Goal: Transaction & Acquisition: Book appointment/travel/reservation

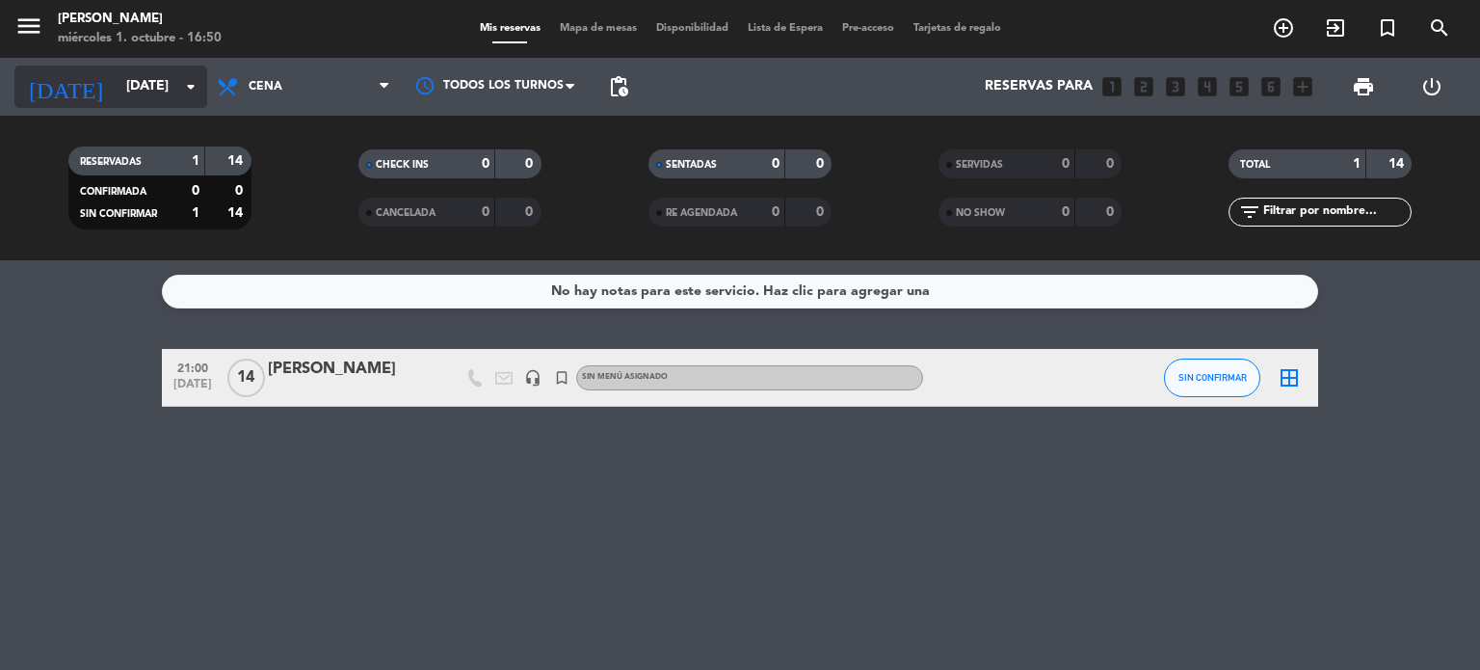
click at [189, 95] on icon "arrow_drop_down" at bounding box center [190, 86] width 23 height 23
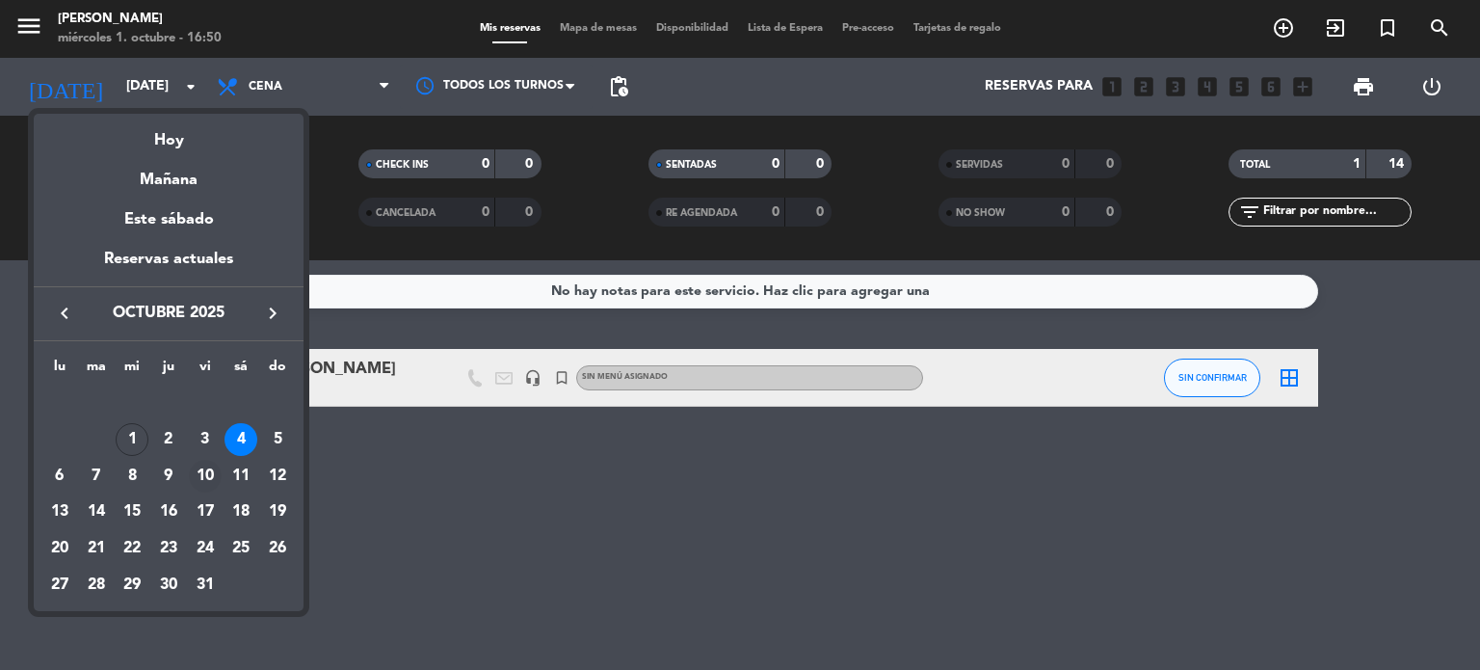
click at [205, 474] on div "10" at bounding box center [205, 476] width 33 height 33
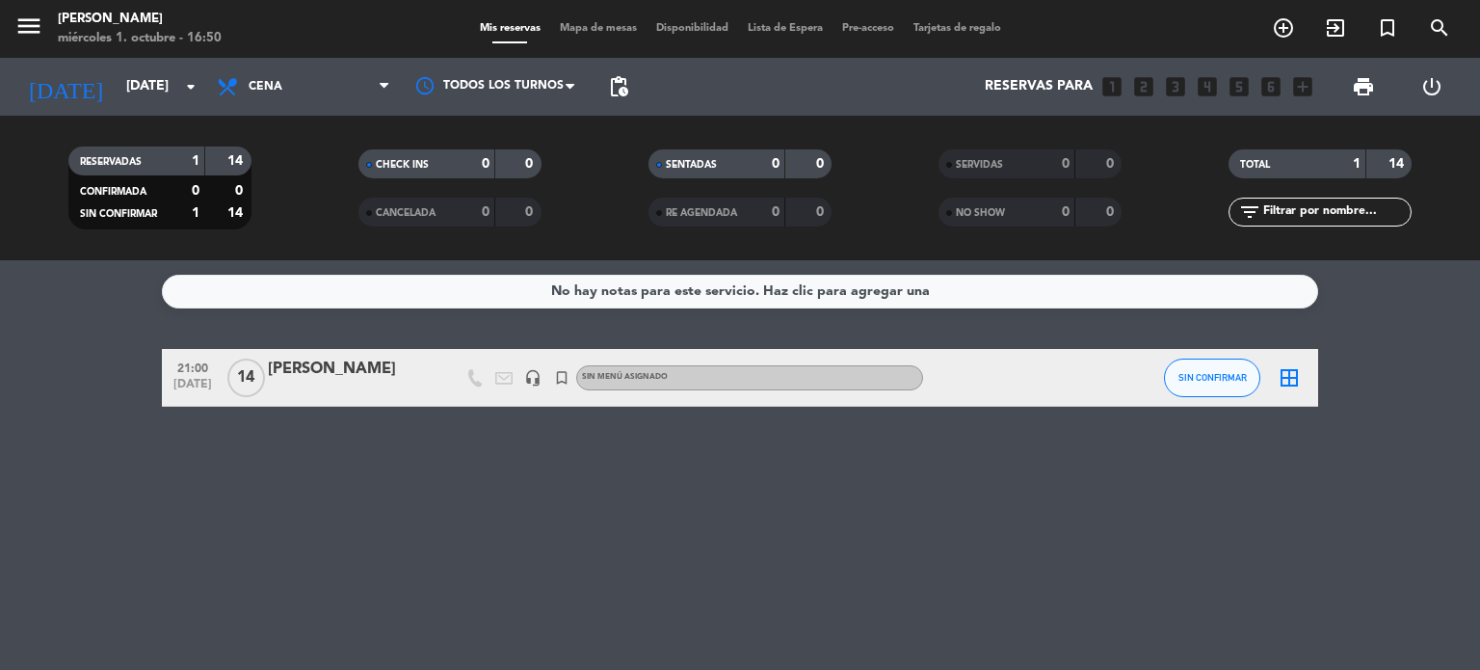
type input "[DATE]"
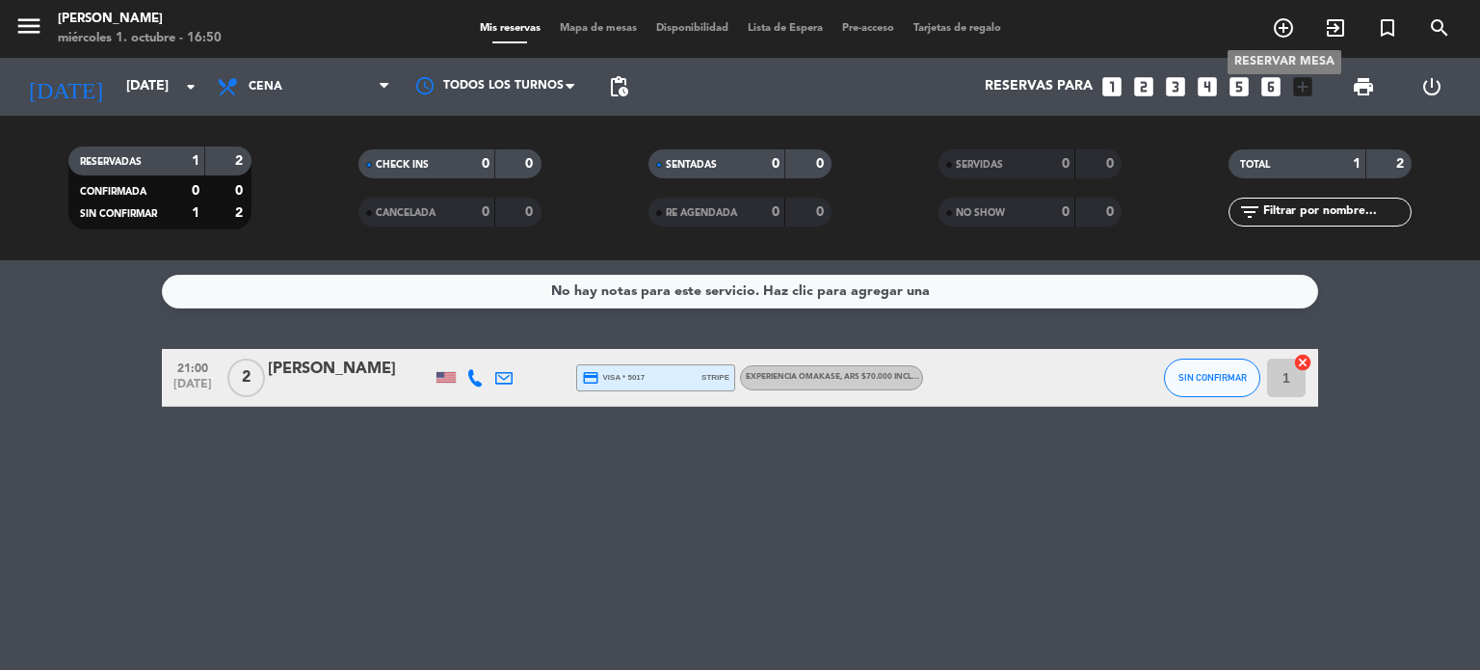
click at [1283, 25] on icon "add_circle_outline" at bounding box center [1283, 27] width 23 height 23
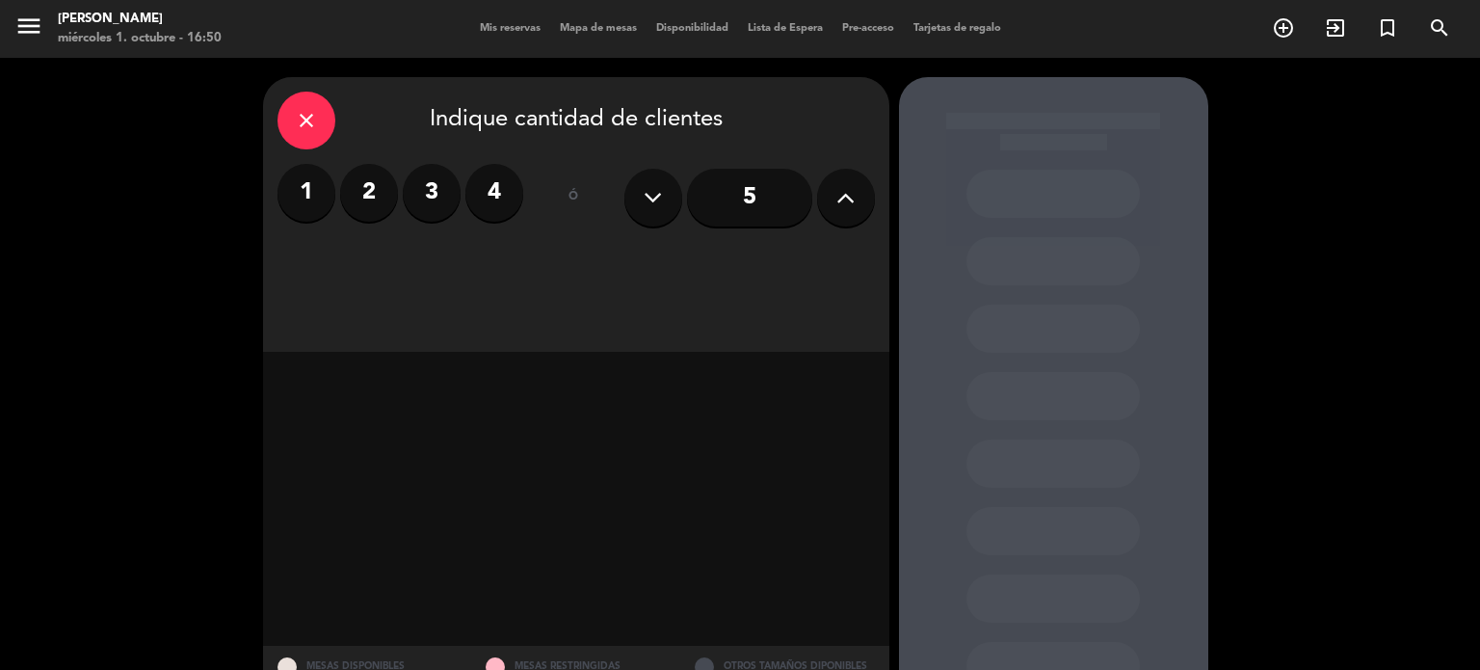
click at [493, 188] on label "4" at bounding box center [494, 193] width 58 height 58
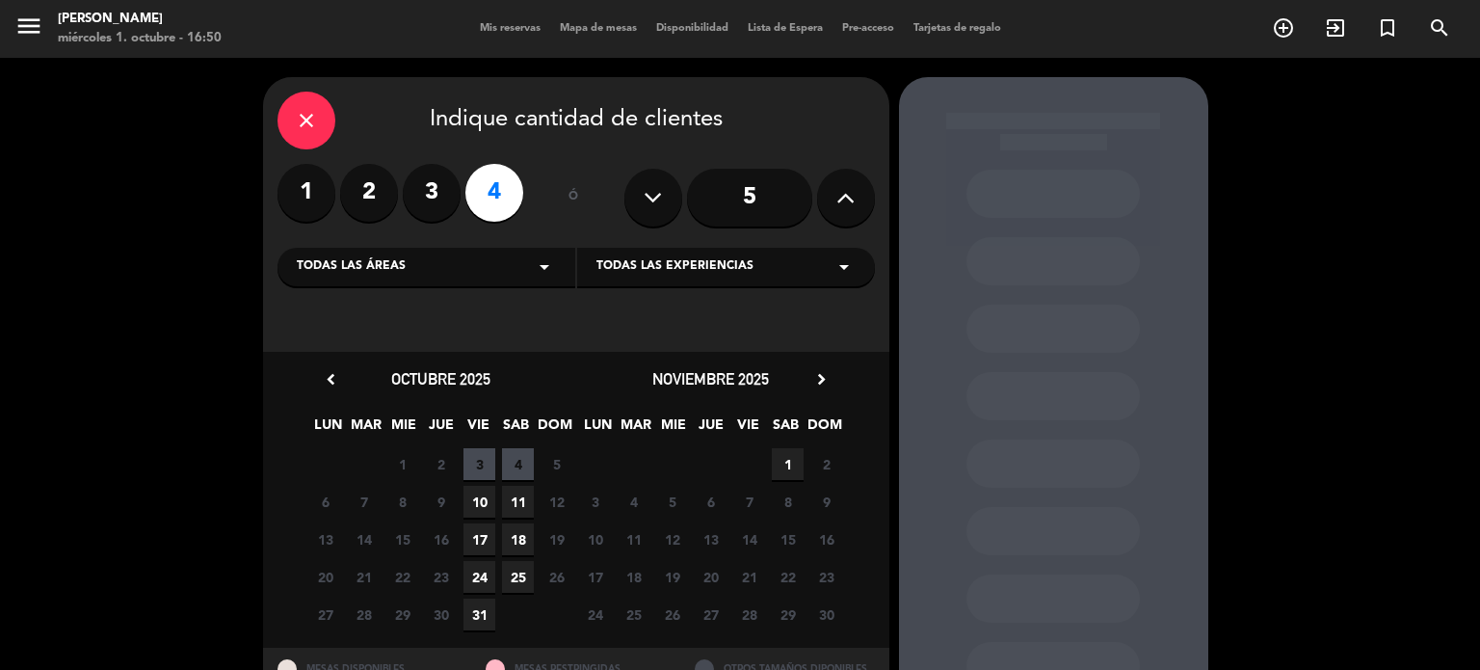
click at [483, 494] on span "10" at bounding box center [479, 502] width 32 height 32
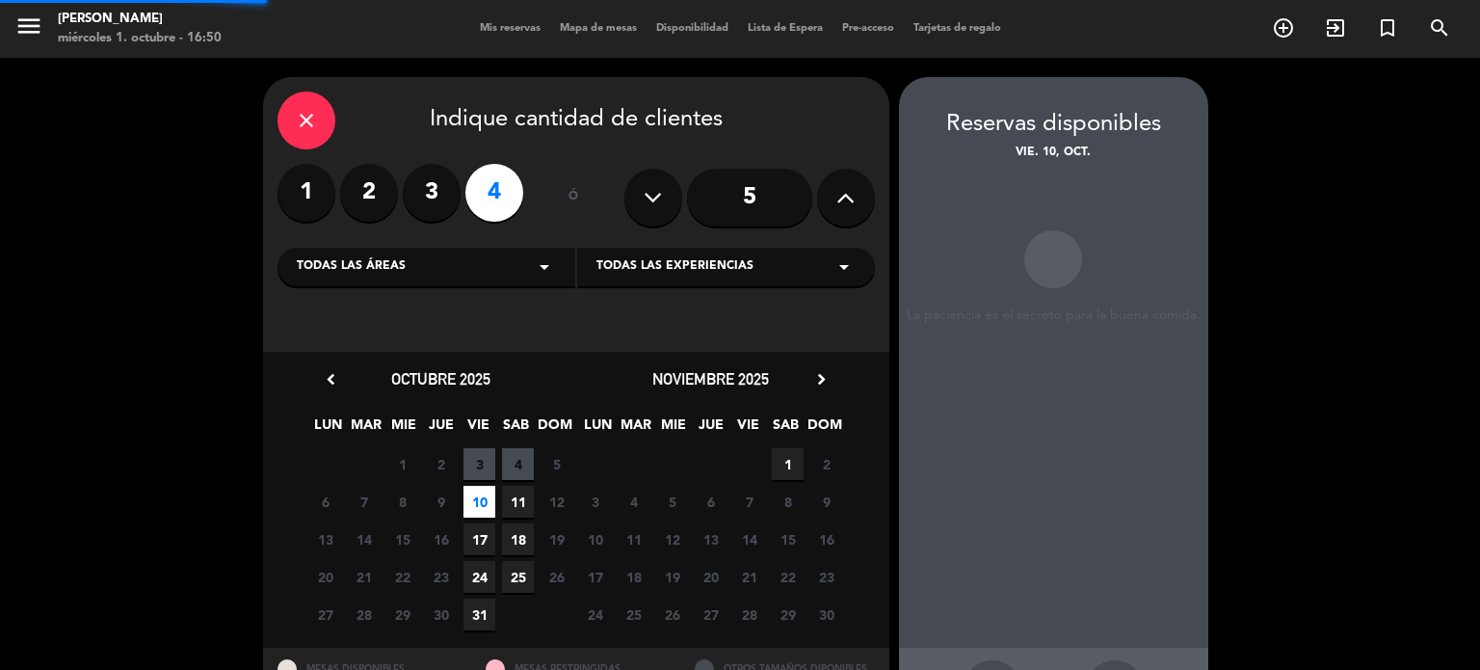
scroll to position [77, 0]
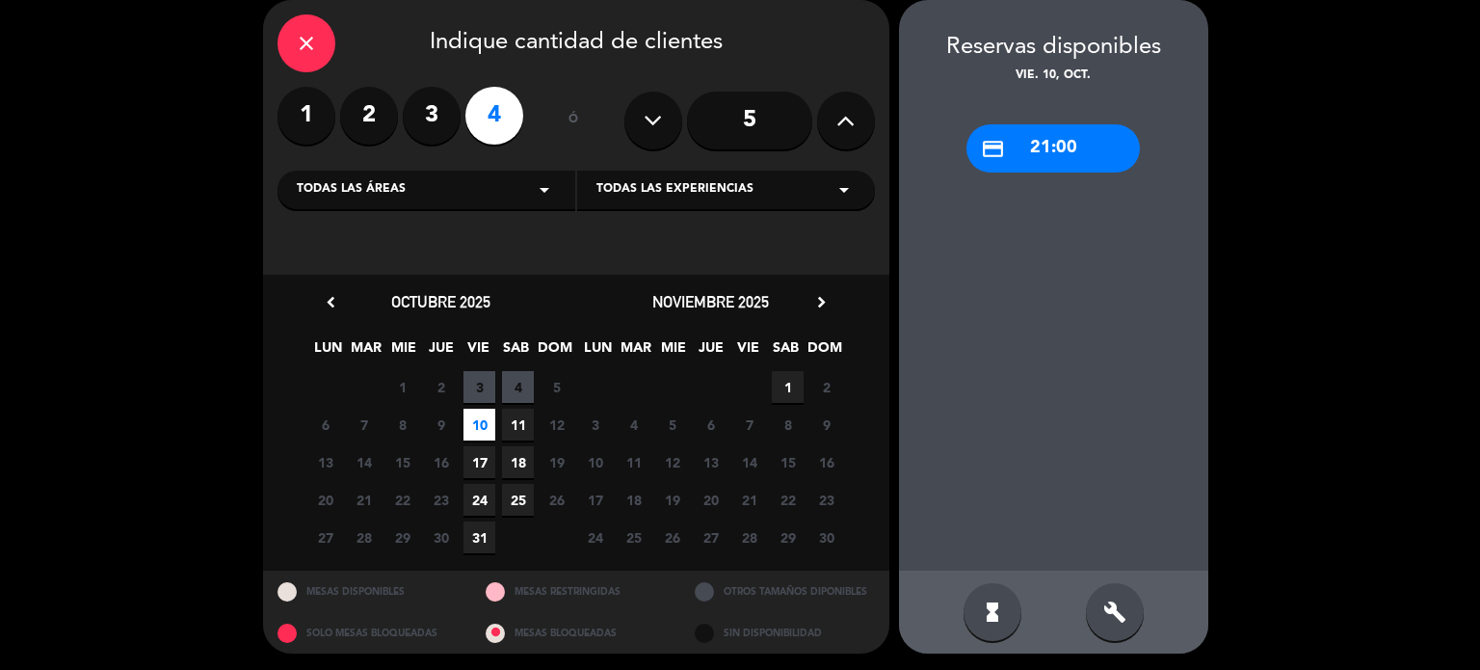
click at [1060, 149] on div "credit_card 21:00" at bounding box center [1052, 148] width 173 height 48
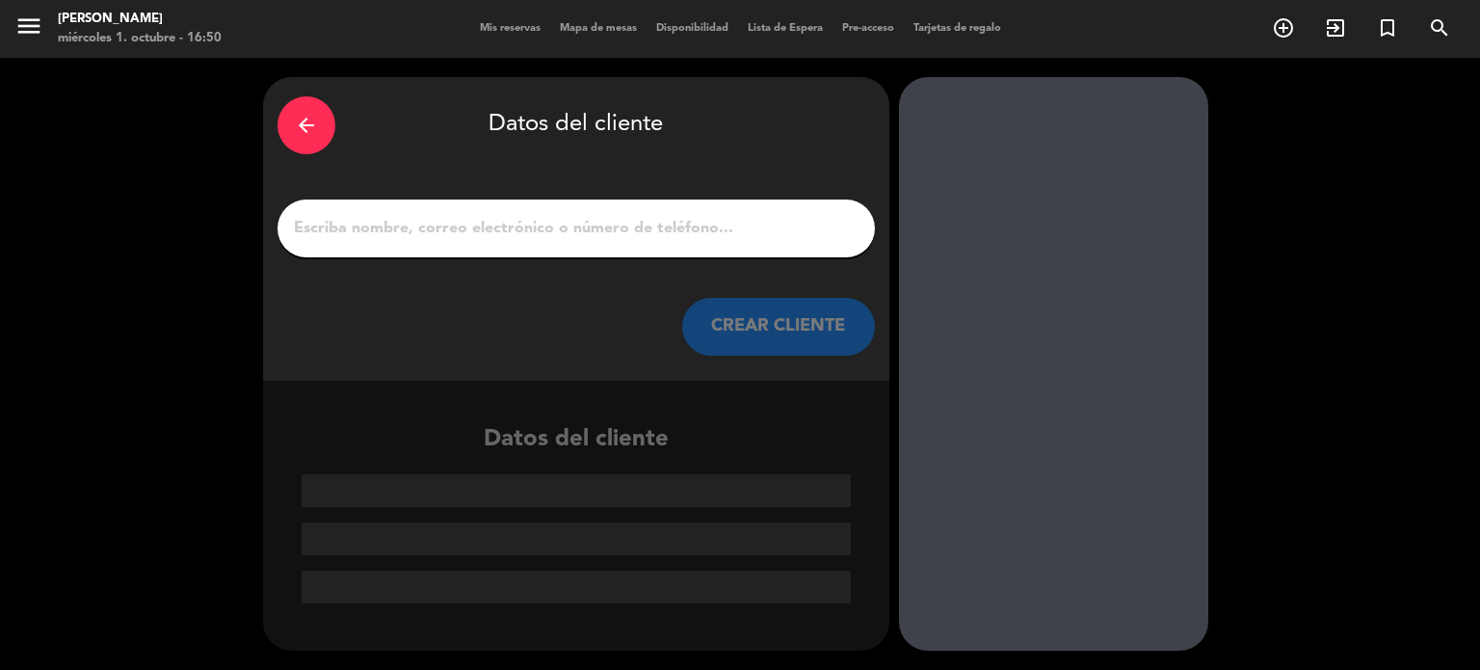
click at [421, 227] on input "1" at bounding box center [576, 228] width 568 height 27
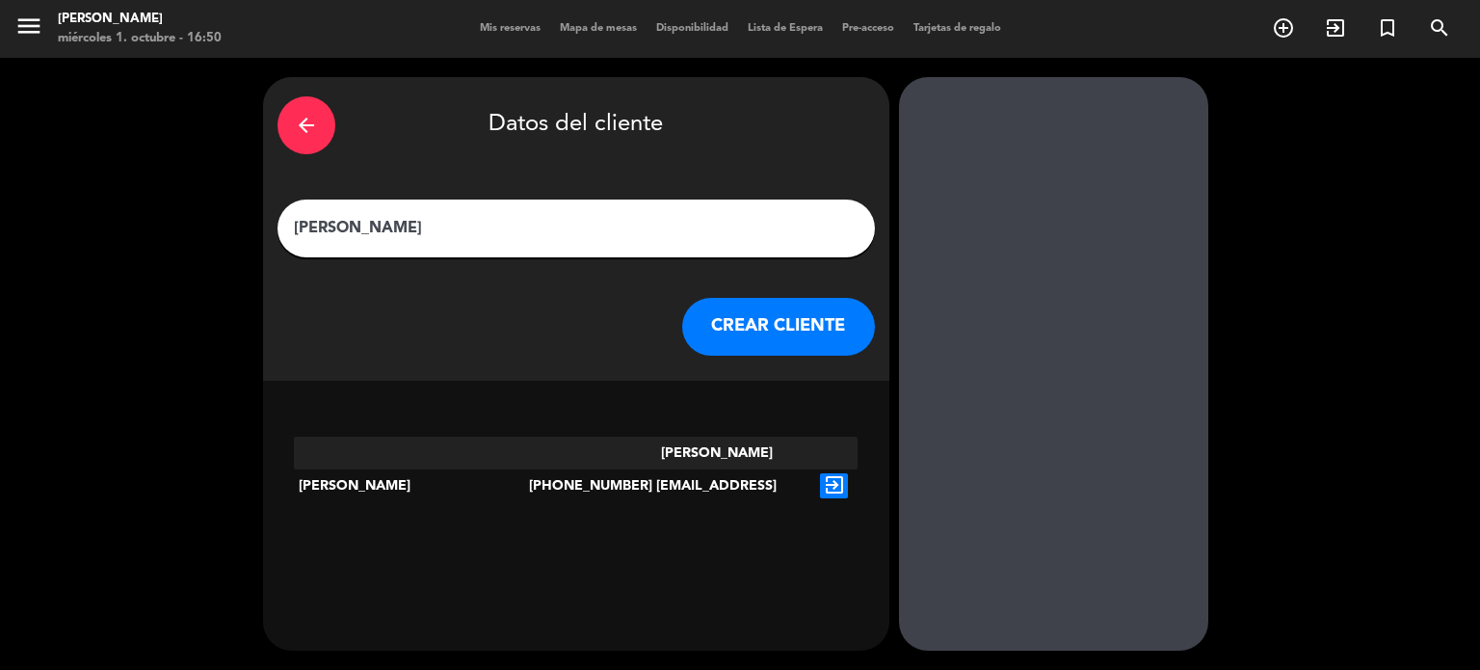
type input "[PERSON_NAME]"
click at [843, 473] on icon "exit_to_app" at bounding box center [834, 485] width 28 height 25
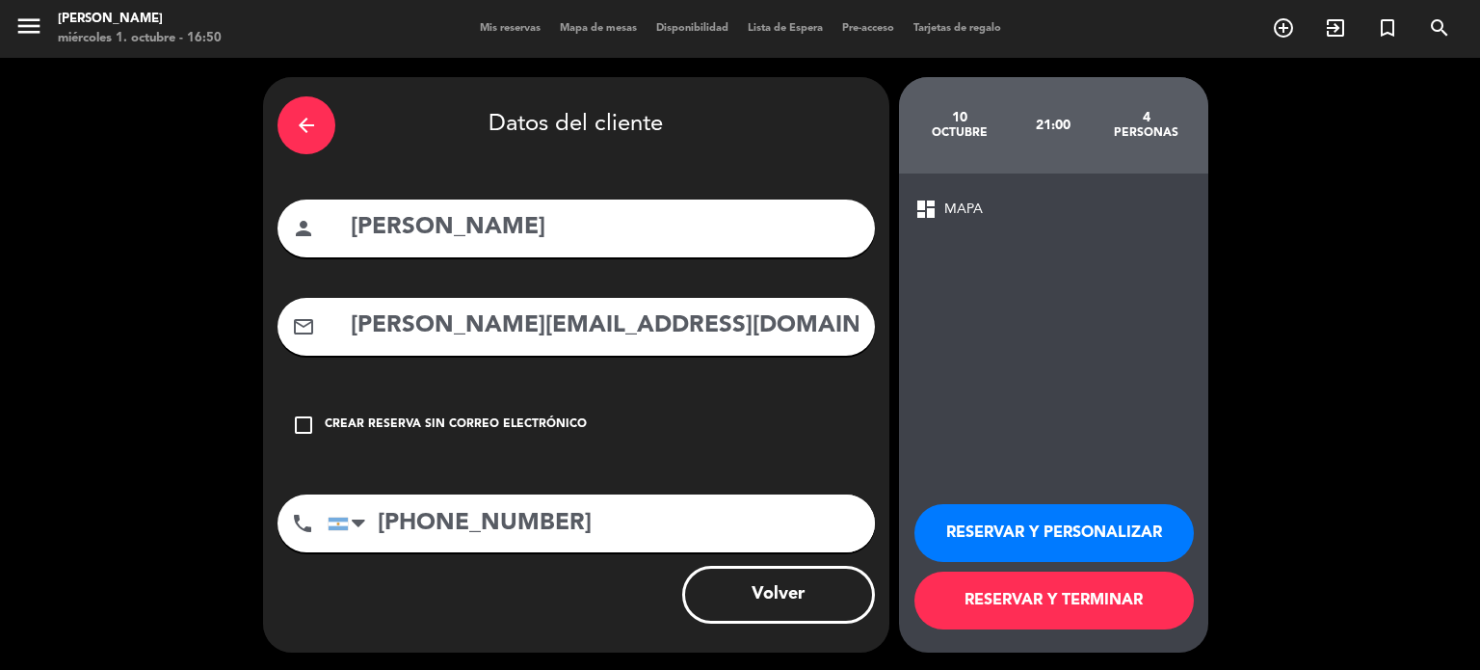
click at [1067, 541] on button "RESERVAR Y PERSONALIZAR" at bounding box center [1053, 533] width 279 height 58
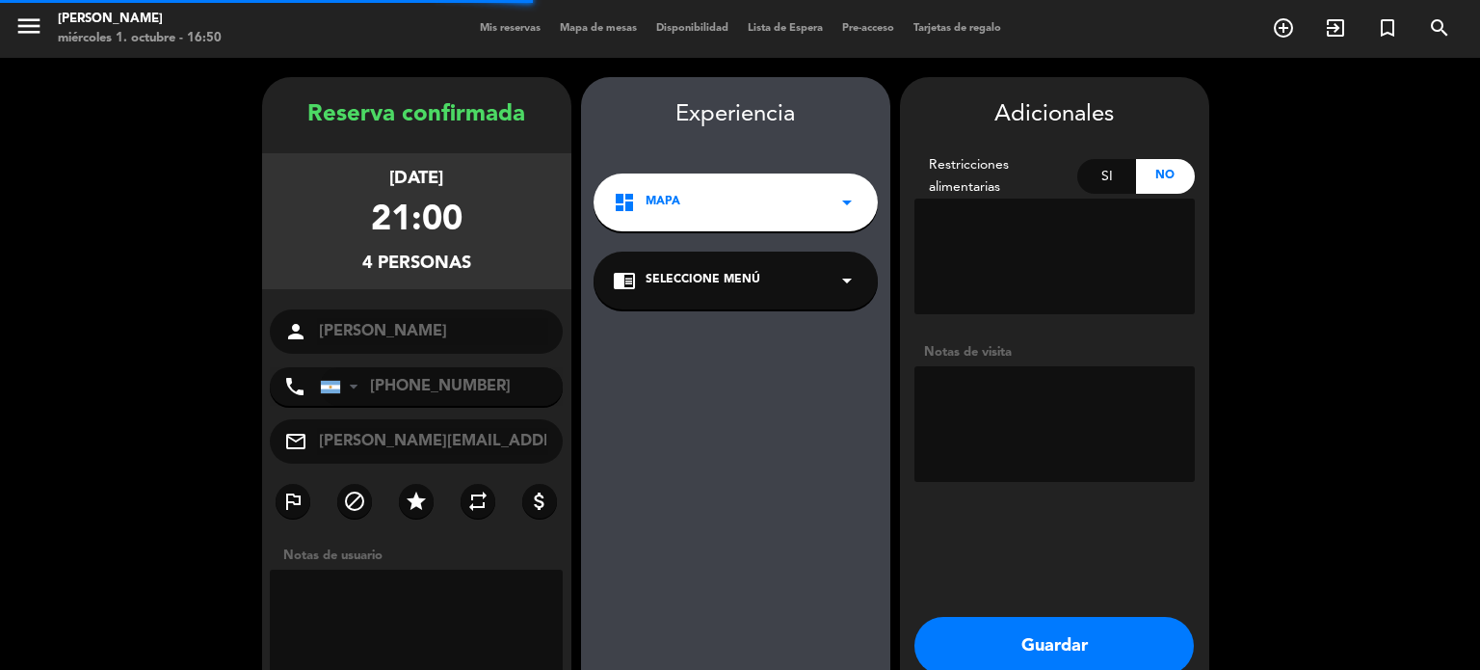
scroll to position [77, 0]
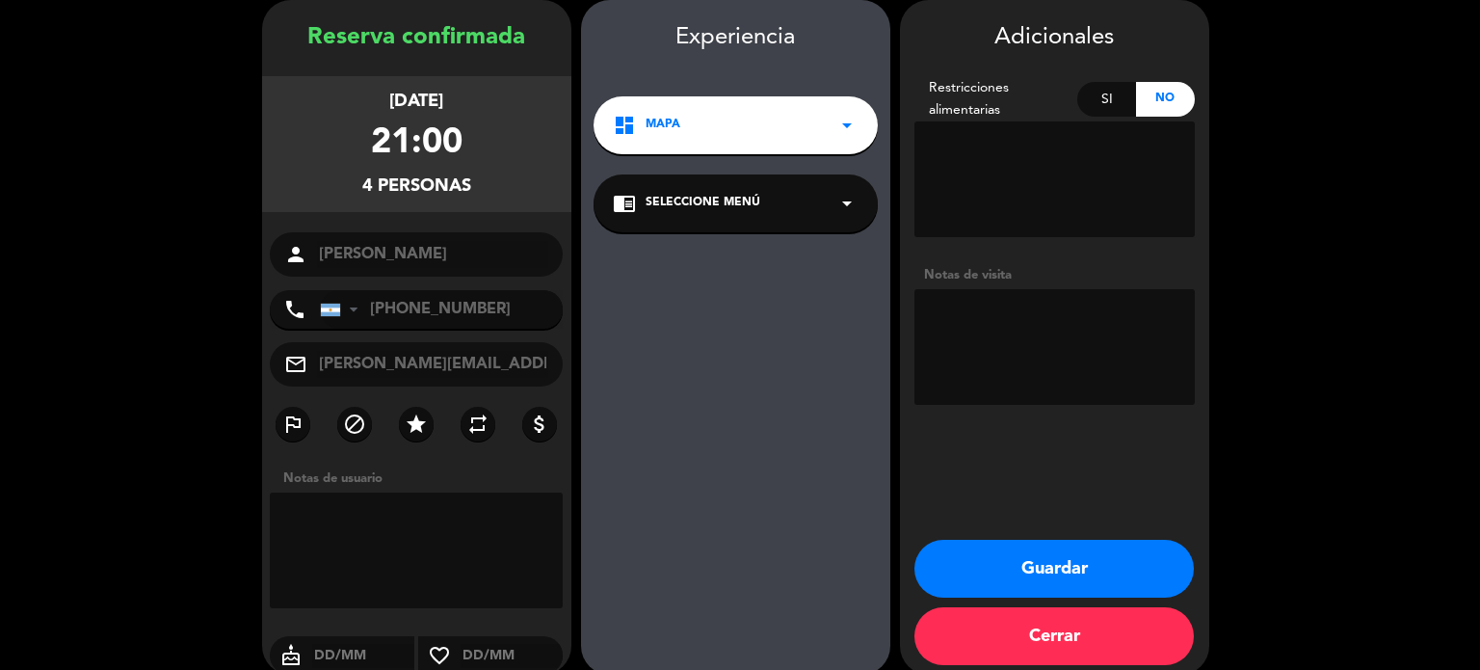
click at [351, 522] on textarea at bounding box center [417, 550] width 294 height 116
type textarea "I"
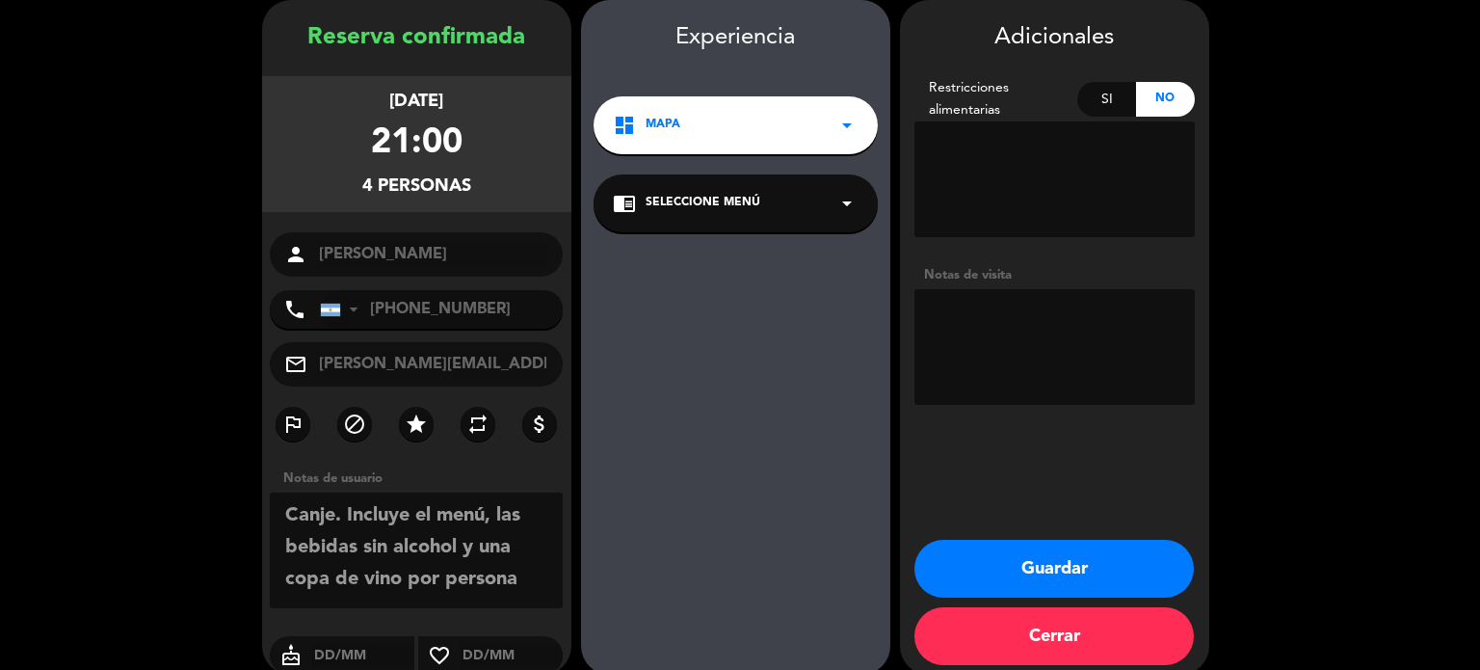
type textarea "Canje. Incluye el menú, las bebidas sin alcohol y una copa de vino por persona."
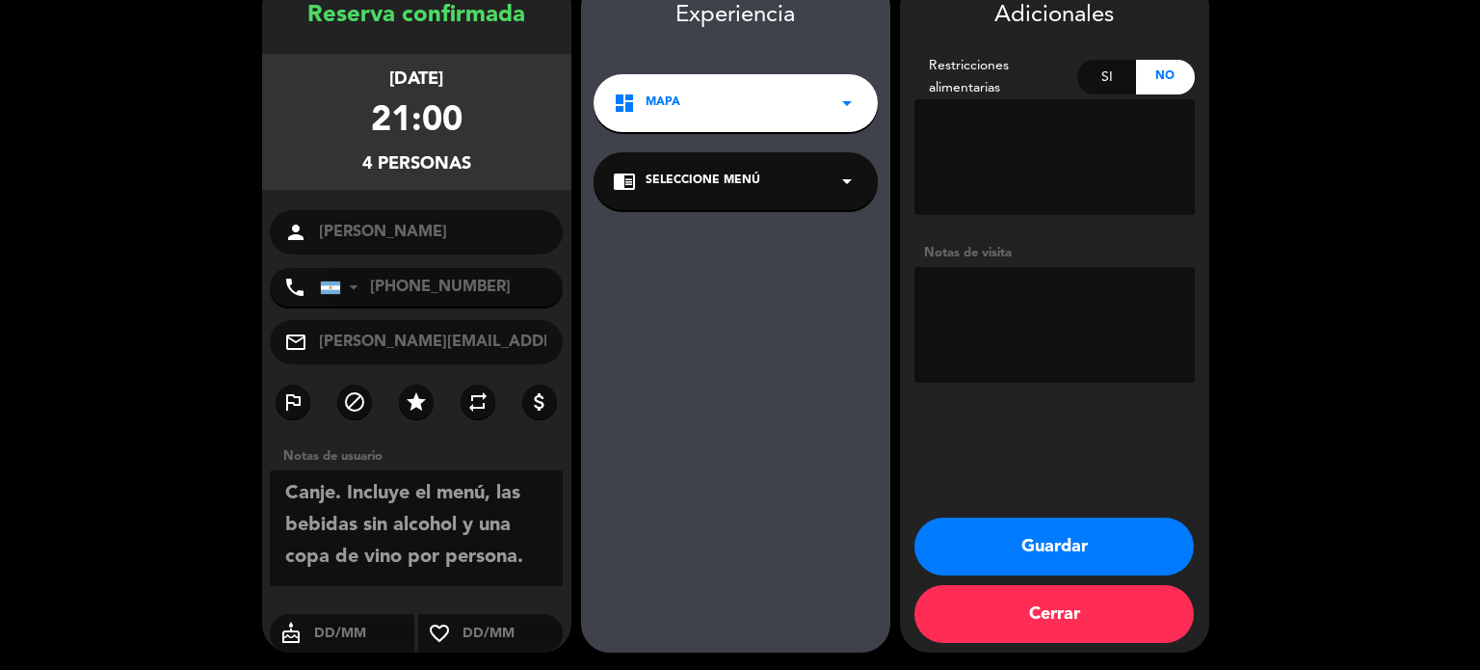
scroll to position [100, 0]
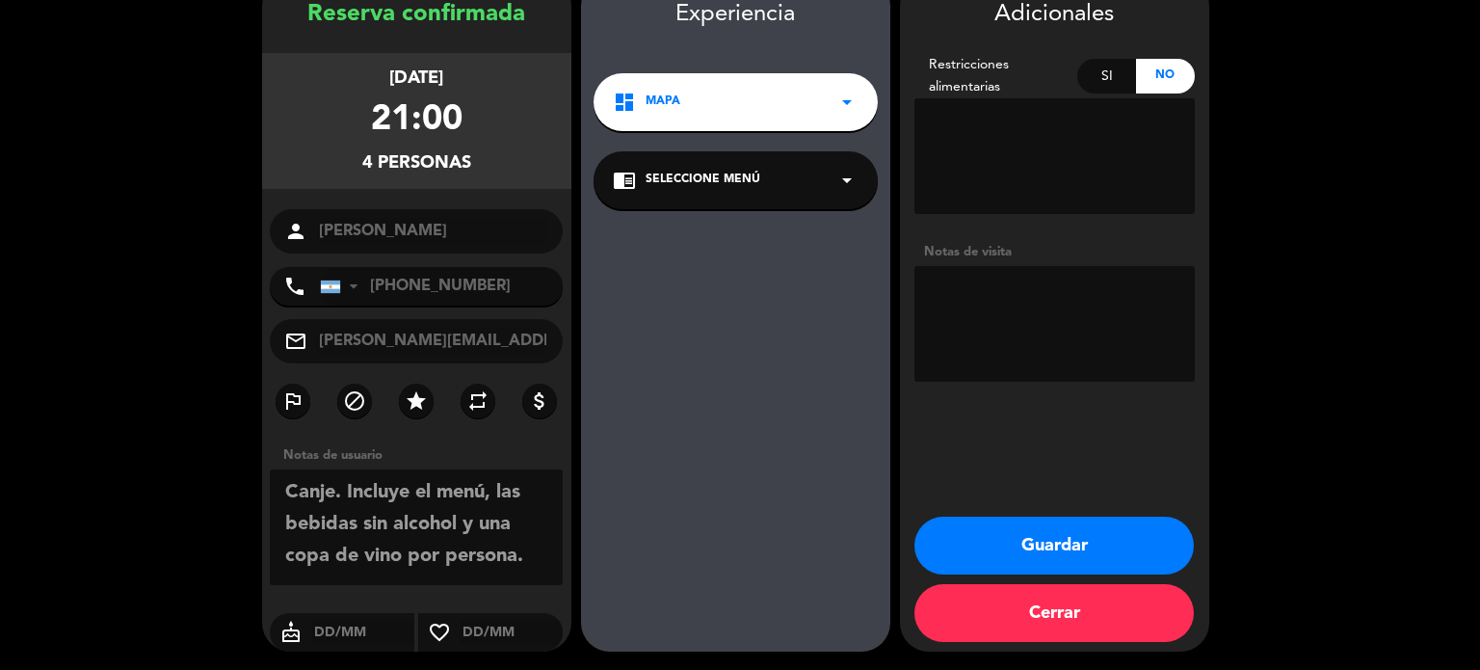
drag, startPoint x: 531, startPoint y: 563, endPoint x: 272, endPoint y: 492, distance: 268.5
click at [272, 492] on textarea at bounding box center [417, 527] width 294 height 116
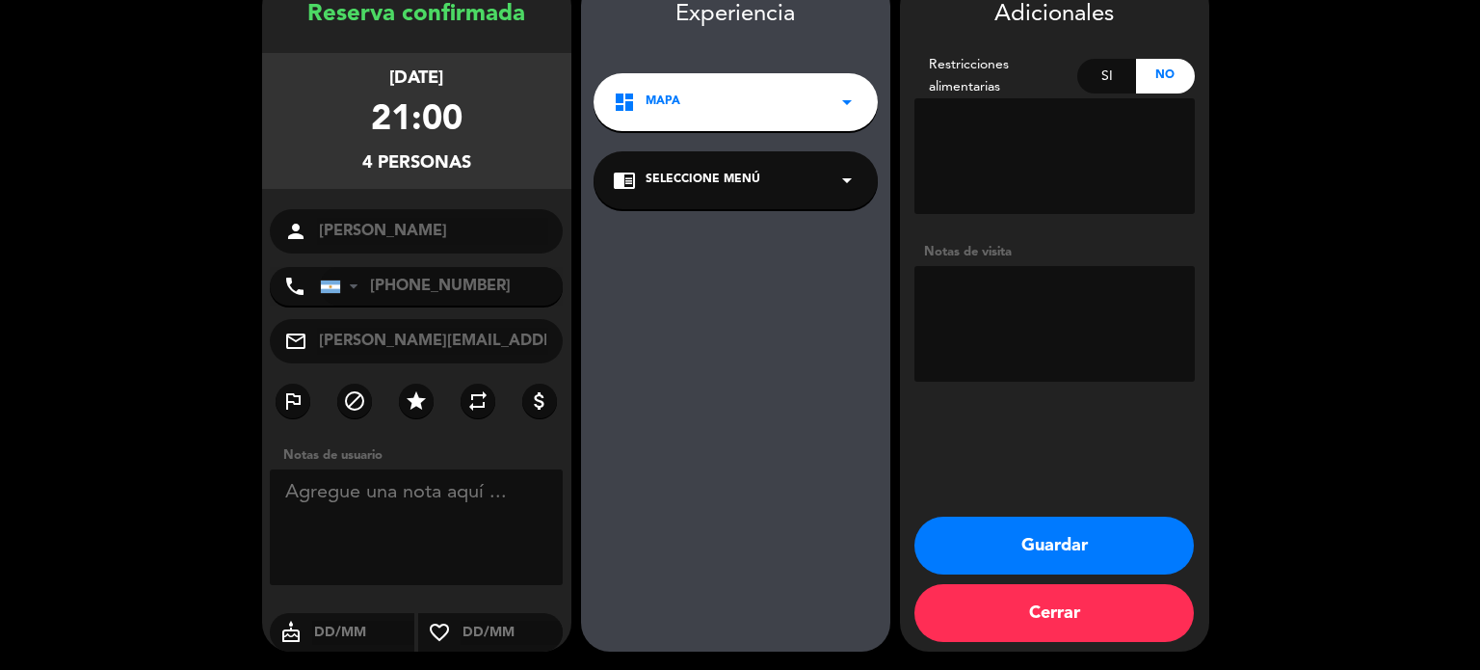
click at [1067, 538] on button "Guardar" at bounding box center [1053, 545] width 279 height 58
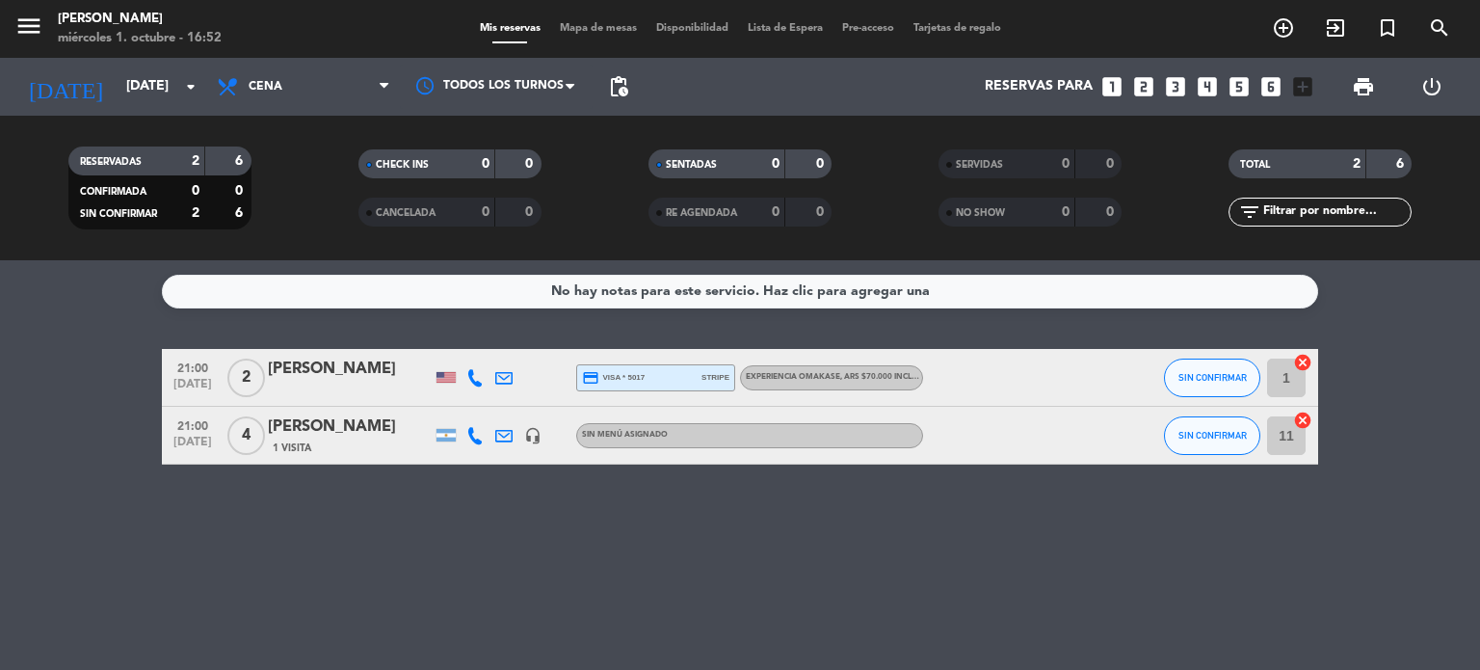
click at [812, 442] on div "Sin menú asignado" at bounding box center [749, 435] width 347 height 25
